Goal: Information Seeking & Learning: Check status

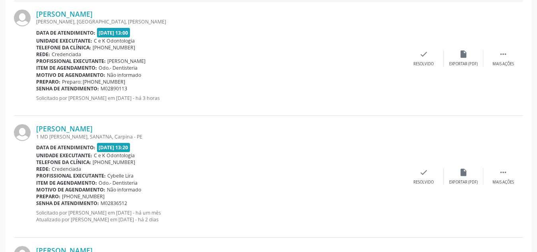
scroll to position [1831, 0]
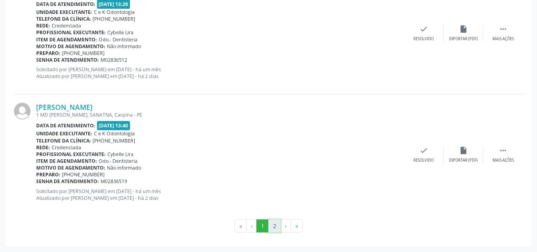
click at [273, 223] on button "2" at bounding box center [274, 226] width 12 height 14
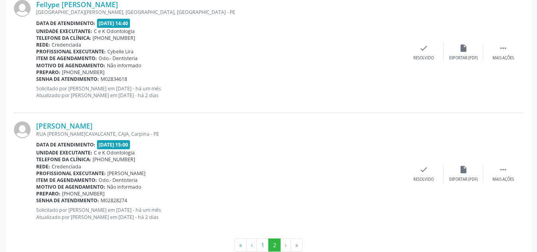
scroll to position [509, 0]
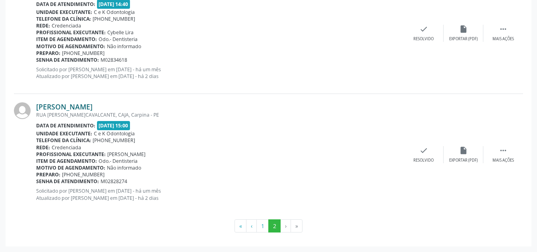
click at [93, 104] on link "[PERSON_NAME]" at bounding box center [64, 106] width 56 height 9
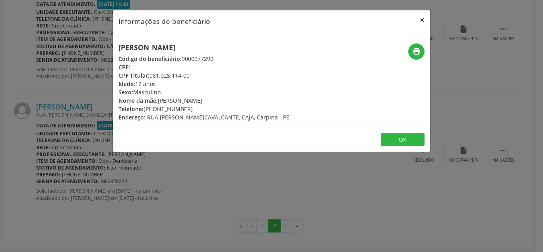
click at [421, 20] on button "×" at bounding box center [422, 19] width 16 height 19
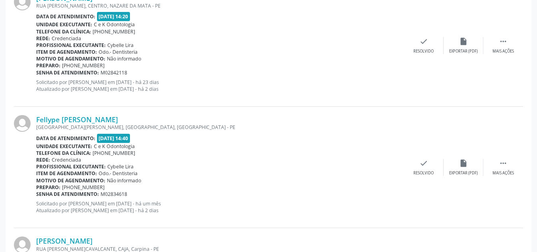
scroll to position [399, 0]
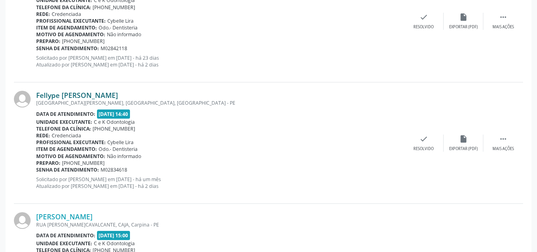
click at [65, 95] on link "Fellype [PERSON_NAME]" at bounding box center [77, 95] width 82 height 9
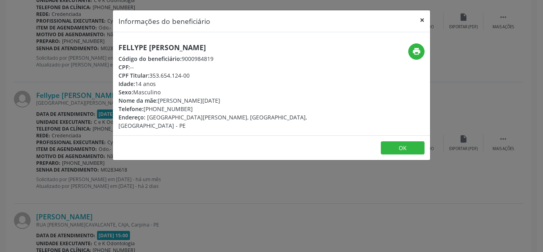
click at [424, 19] on button "×" at bounding box center [422, 19] width 16 height 19
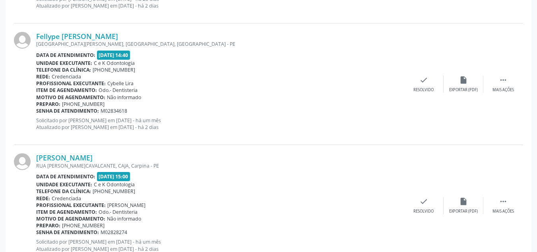
scroll to position [509, 0]
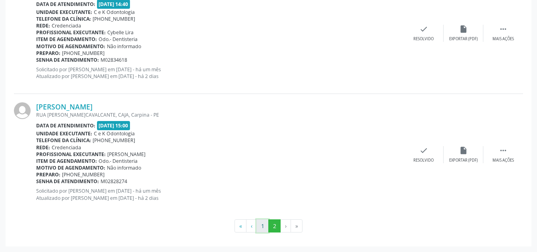
click at [263, 225] on button "1" at bounding box center [262, 226] width 12 height 14
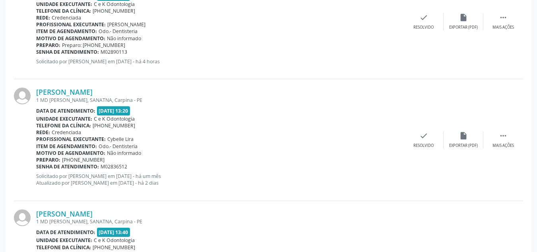
scroll to position [1831, 0]
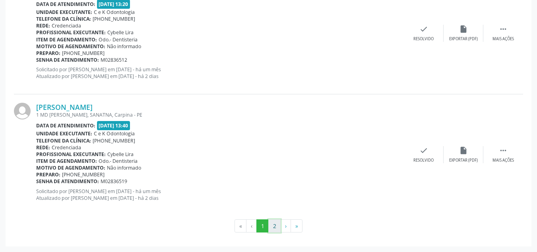
click at [274, 221] on button "2" at bounding box center [274, 226] width 12 height 14
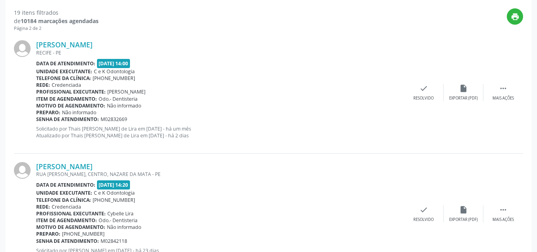
scroll to position [205, 0]
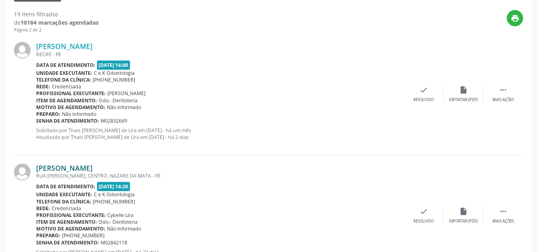
click at [71, 168] on link "[PERSON_NAME]" at bounding box center [64, 167] width 56 height 9
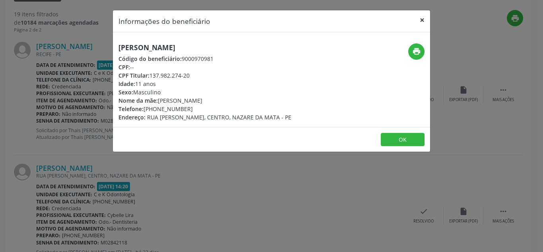
click at [423, 21] on button "×" at bounding box center [422, 19] width 16 height 19
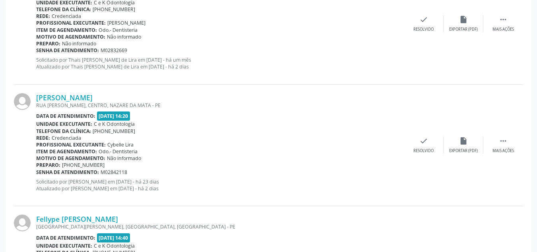
scroll to position [277, 0]
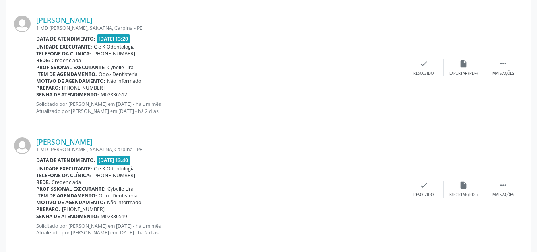
scroll to position [1789, 0]
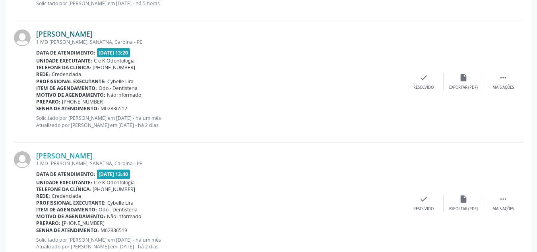
click at [58, 33] on link "[PERSON_NAME]" at bounding box center [64, 33] width 56 height 9
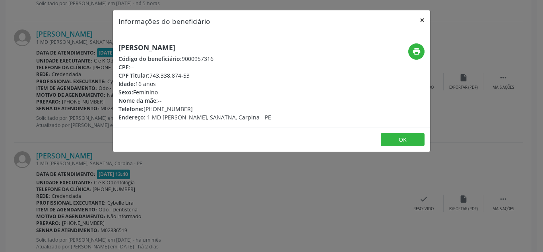
click at [422, 19] on button "×" at bounding box center [422, 19] width 16 height 19
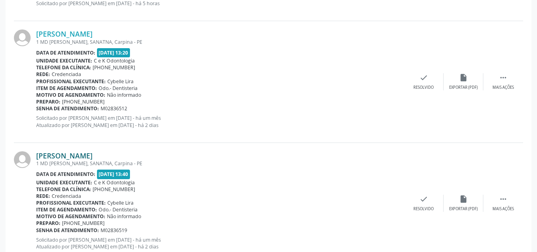
click at [74, 153] on link "[PERSON_NAME]" at bounding box center [64, 155] width 56 height 9
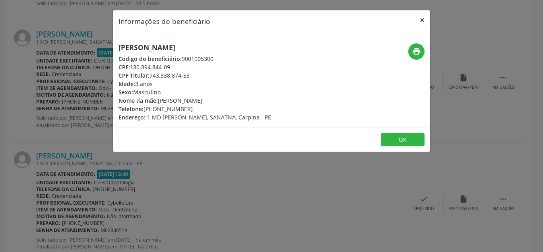
click at [420, 20] on button "×" at bounding box center [422, 19] width 16 height 19
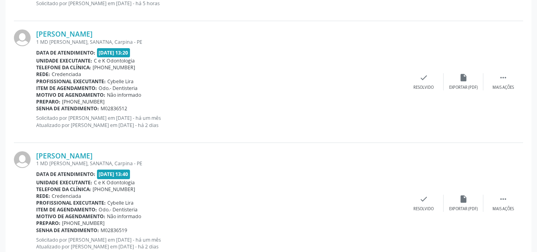
scroll to position [1838, 0]
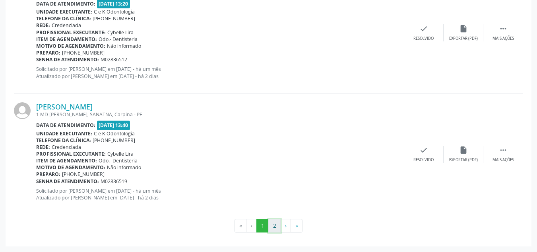
click at [274, 226] on button "2" at bounding box center [274, 226] width 12 height 14
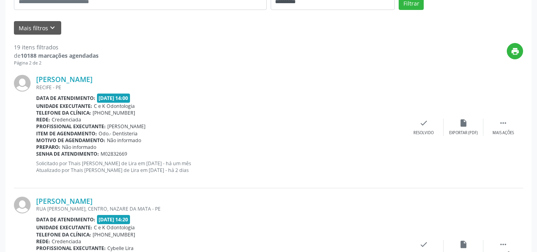
scroll to position [144, 0]
